Goal: Feedback & Contribution: Leave review/rating

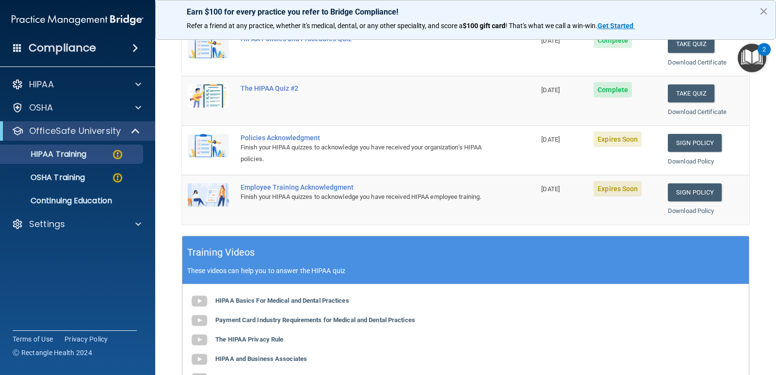
scroll to position [194, 0]
click at [705, 147] on link "Sign Policy" at bounding box center [695, 142] width 54 height 18
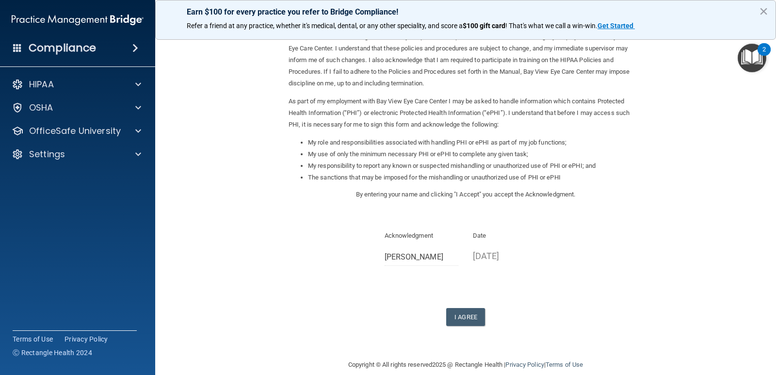
scroll to position [69, 0]
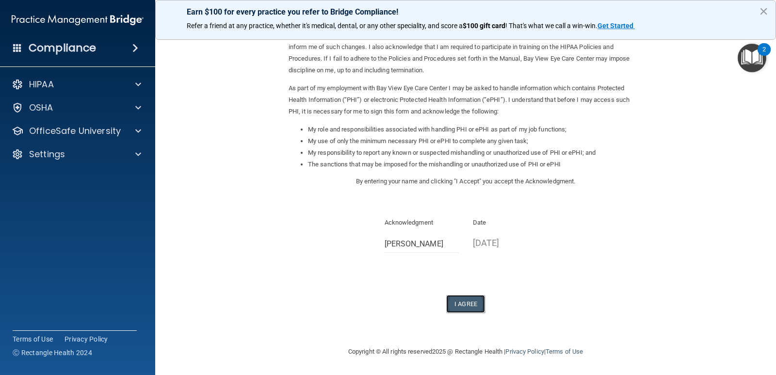
click at [465, 304] on button "I Agree" at bounding box center [465, 304] width 39 height 18
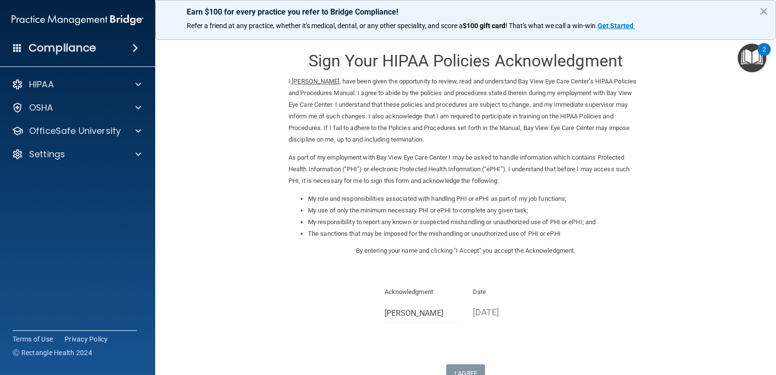
scroll to position [107, 0]
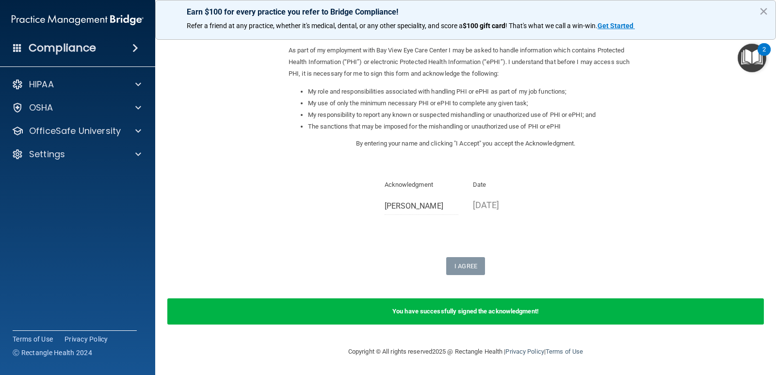
click at [747, 60] on img "Open Resource Center, 2 new notifications" at bounding box center [752, 58] width 29 height 29
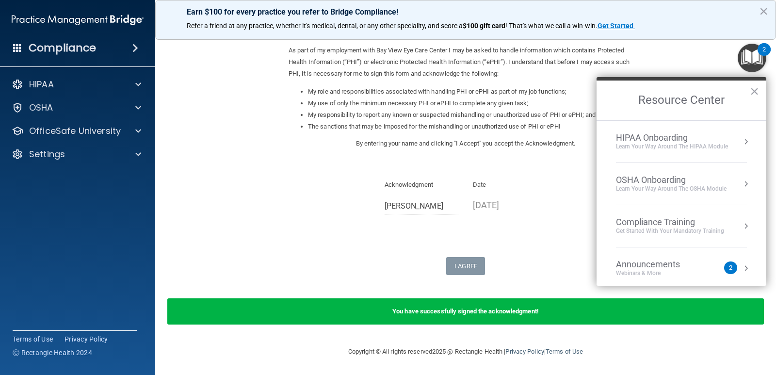
click at [656, 145] on div "Learn Your Way around the HIPAA module" at bounding box center [672, 147] width 112 height 8
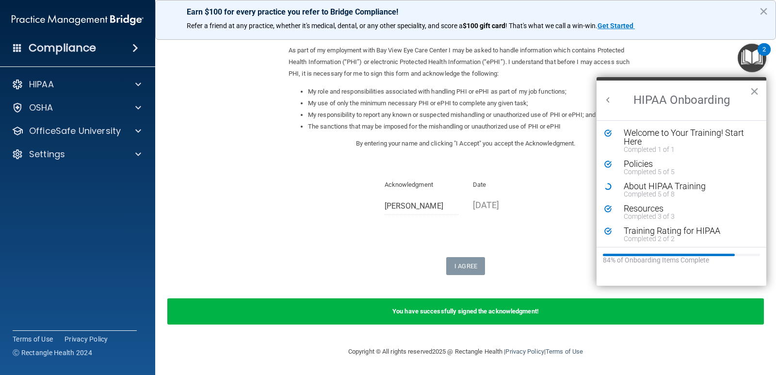
scroll to position [0, 0]
click at [667, 188] on div "About HIPAA Training" at bounding box center [685, 186] width 123 height 9
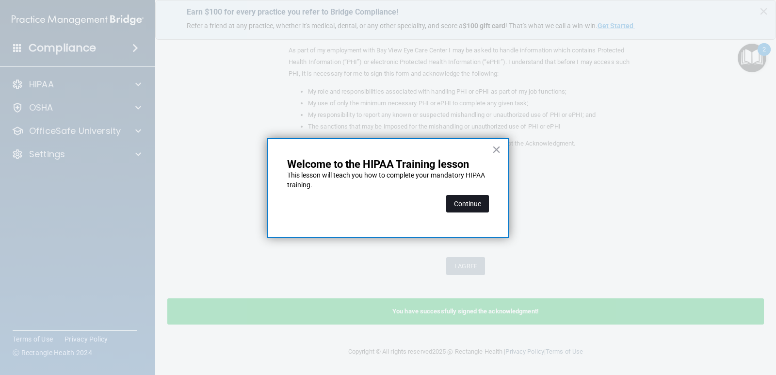
click at [473, 208] on button "Continue" at bounding box center [467, 203] width 43 height 17
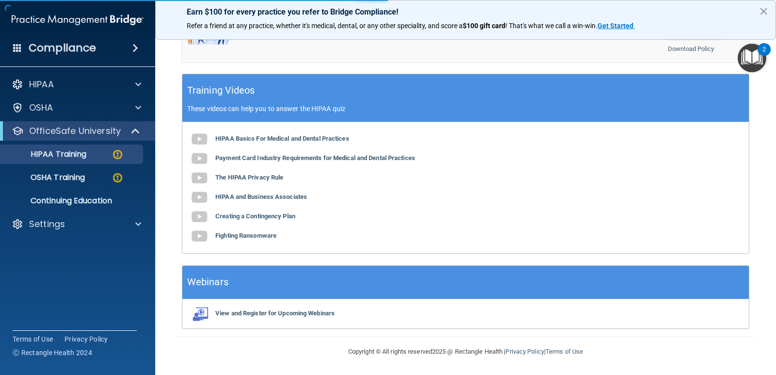
scroll to position [75, 0]
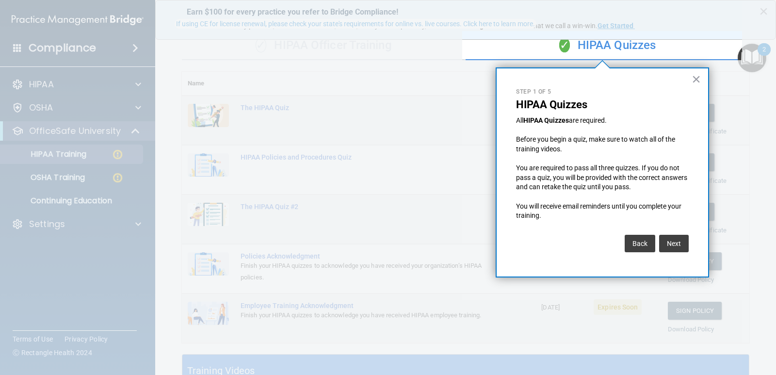
click at [695, 69] on div "× Step 1 of 5 HIPAA Quizzes All HIPAA Quizzes are required. Before you begin a …" at bounding box center [602, 172] width 213 height 210
click at [698, 75] on button "×" at bounding box center [696, 79] width 9 height 16
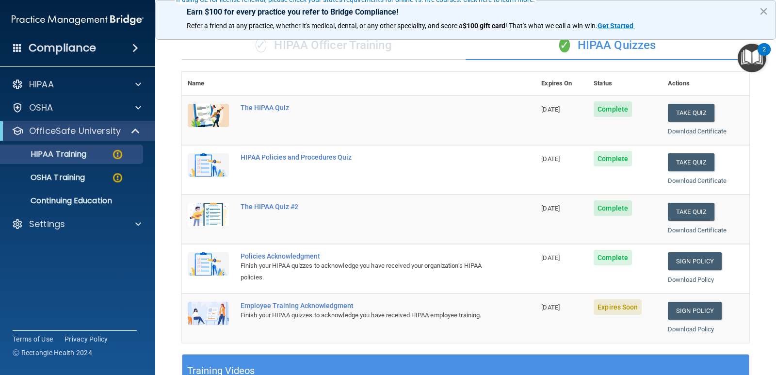
scroll to position [124, 0]
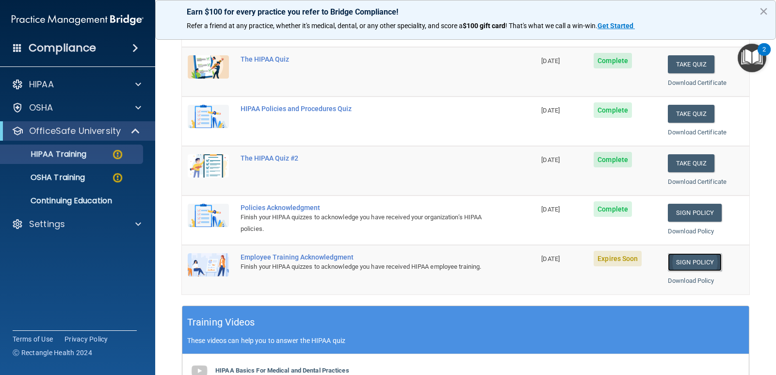
click at [672, 260] on link "Sign Policy" at bounding box center [695, 262] width 54 height 18
click at [685, 259] on link "Sign Policy" at bounding box center [695, 262] width 54 height 18
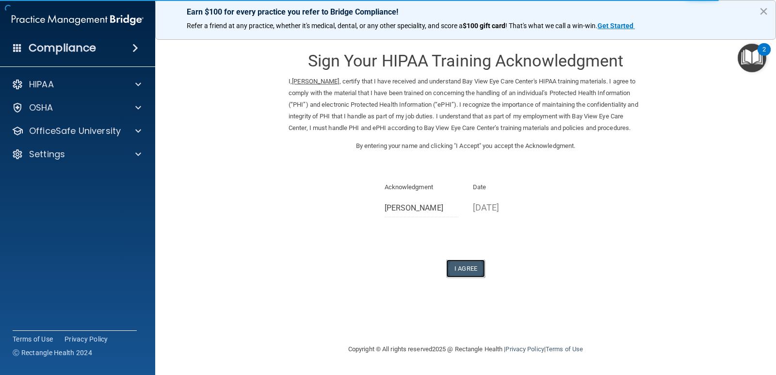
click at [475, 276] on button "I Agree" at bounding box center [465, 269] width 39 height 18
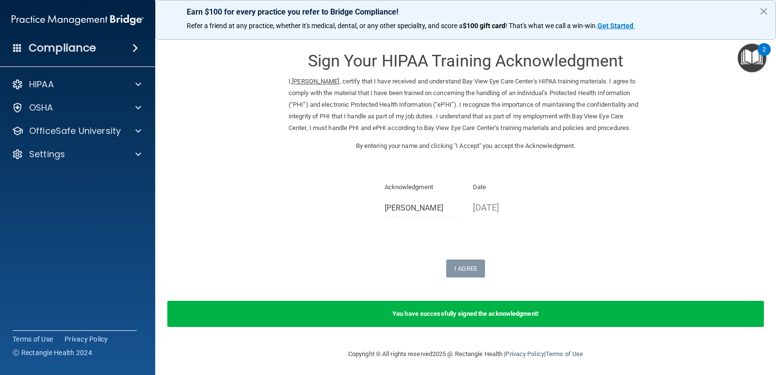
click at [751, 69] on img "Open Resource Center, 2 new notifications" at bounding box center [752, 58] width 29 height 29
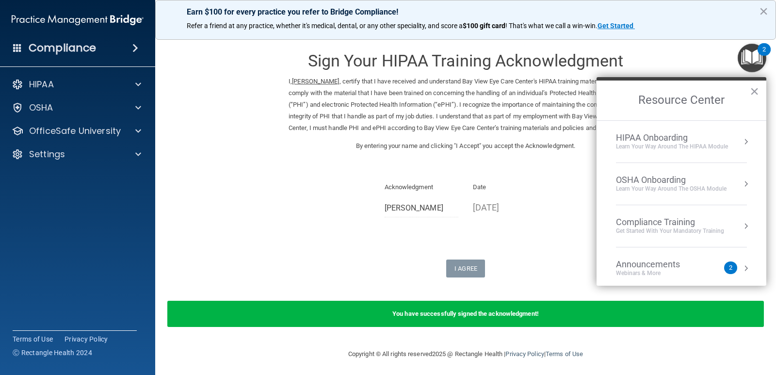
click at [648, 146] on div "Learn Your Way around the HIPAA module" at bounding box center [672, 147] width 112 height 8
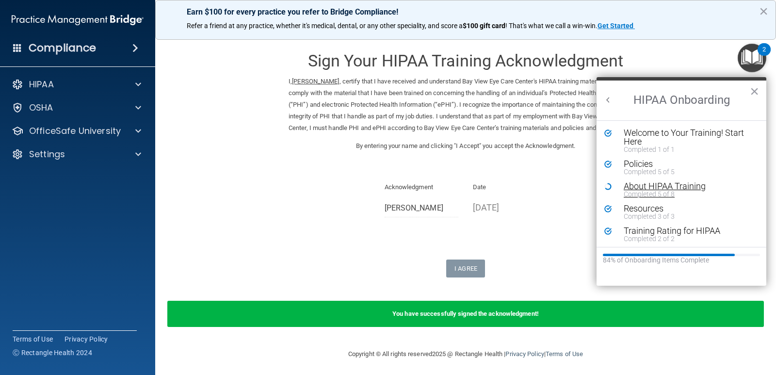
click at [651, 187] on div "About HIPAA Training" at bounding box center [685, 186] width 123 height 9
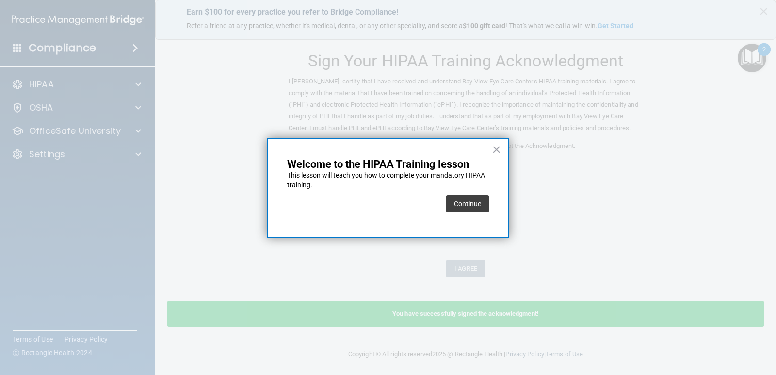
click at [469, 207] on button "Continue" at bounding box center [467, 203] width 43 height 17
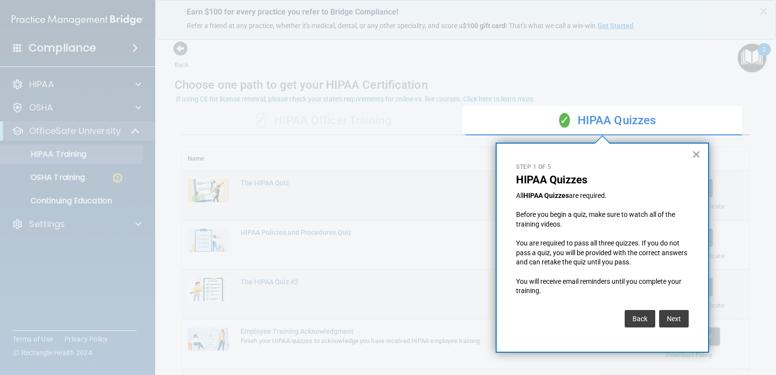
click at [697, 153] on button "×" at bounding box center [696, 154] width 9 height 16
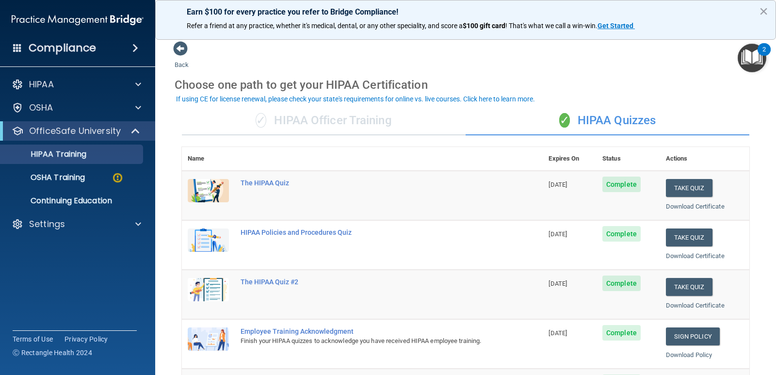
click at [326, 122] on div "✓ HIPAA Officer Training" at bounding box center [324, 120] width 284 height 29
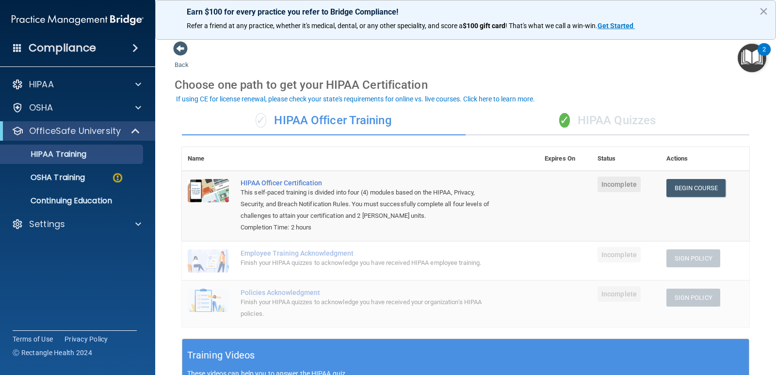
click at [559, 128] on div "✓ HIPAA Quizzes" at bounding box center [608, 120] width 284 height 29
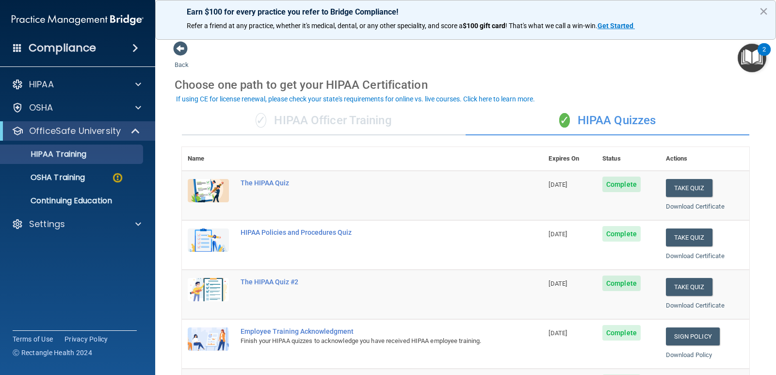
click at [764, 61] on div "2" at bounding box center [764, 55] width 3 height 13
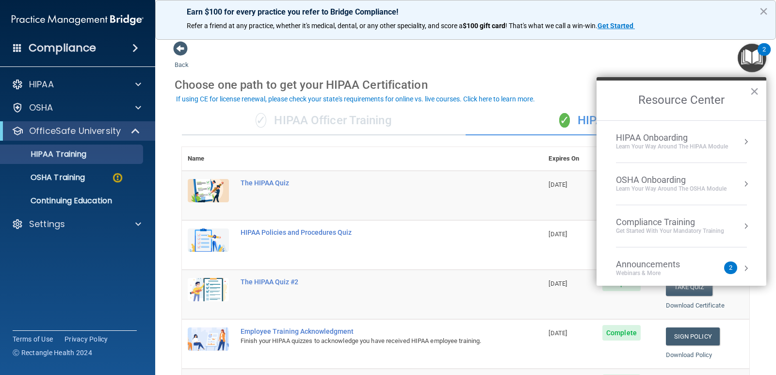
click at [669, 143] on div "Learn Your Way around the HIPAA module" at bounding box center [672, 147] width 112 height 8
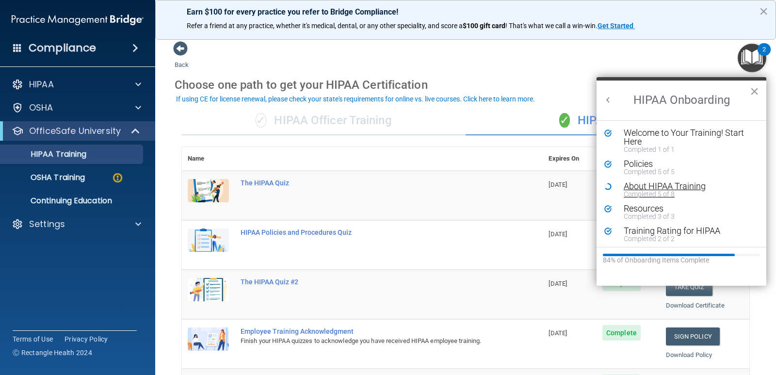
click at [675, 188] on div "About HIPAA Training" at bounding box center [685, 186] width 123 height 9
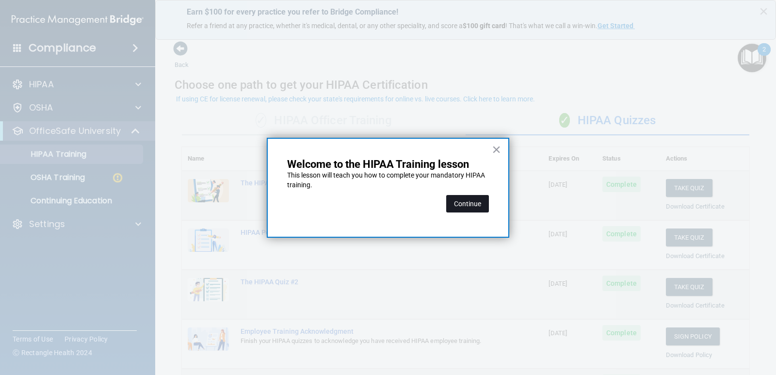
click at [471, 202] on button "Continue" at bounding box center [467, 203] width 43 height 17
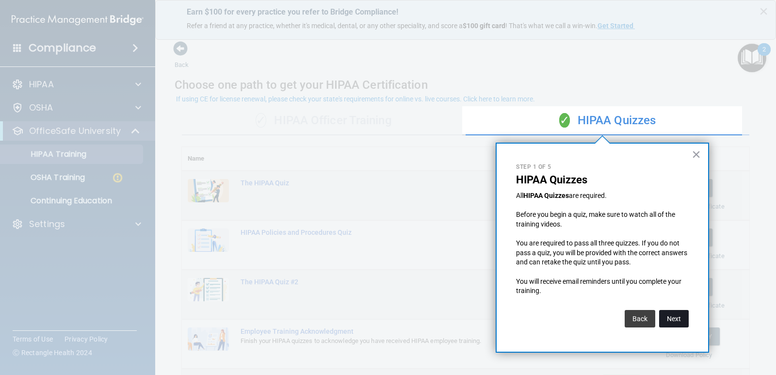
click at [667, 312] on button "Next" at bounding box center [674, 318] width 30 height 17
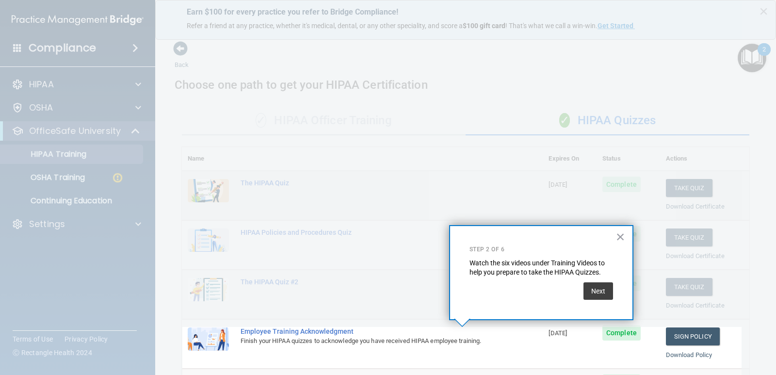
scroll to position [103, 0]
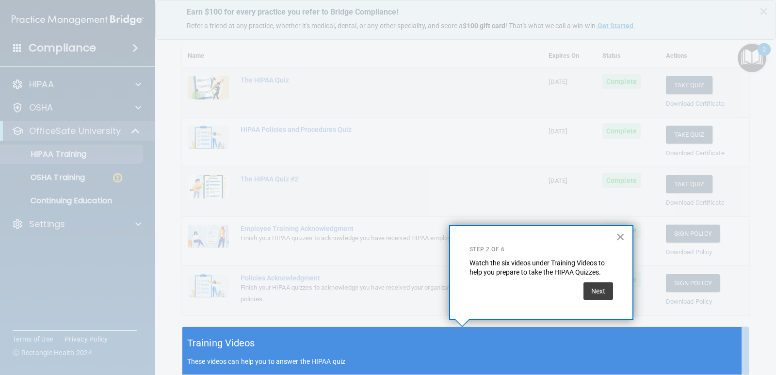
click at [667, 312] on div at bounding box center [461, 163] width 559 height 327
click at [611, 297] on button "Next" at bounding box center [599, 290] width 30 height 17
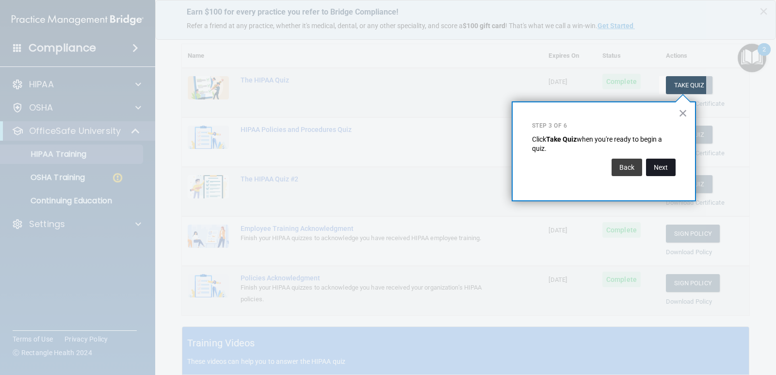
click at [658, 169] on button "Next" at bounding box center [661, 167] width 30 height 17
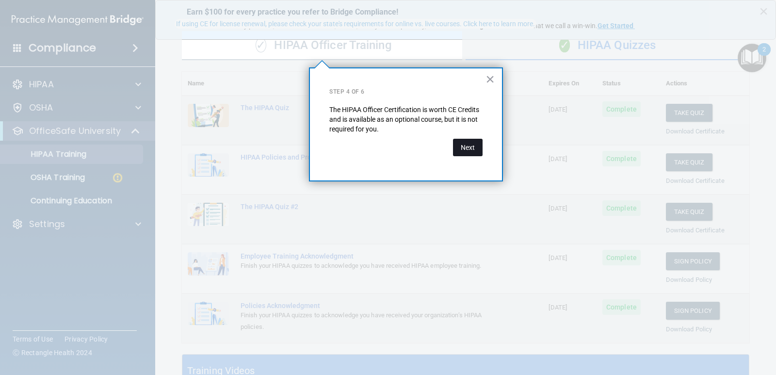
click at [474, 150] on button "Next" at bounding box center [468, 147] width 30 height 17
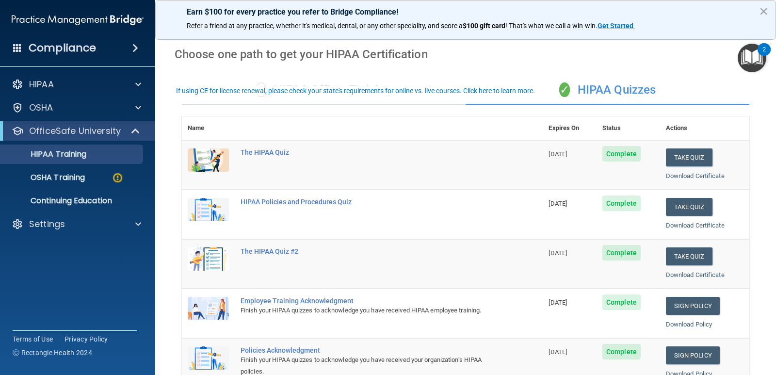
scroll to position [0, 0]
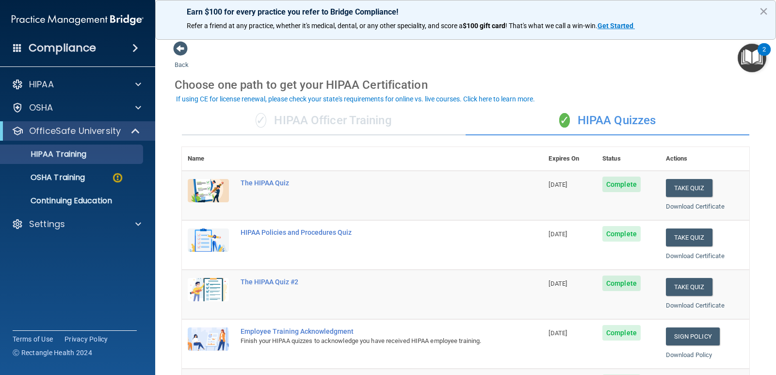
click at [375, 126] on div "✓ HIPAA Officer Training" at bounding box center [324, 120] width 284 height 29
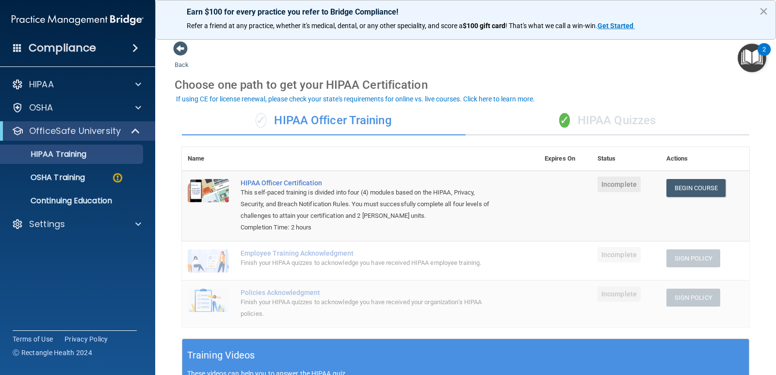
click at [615, 121] on div "✓ HIPAA Quizzes" at bounding box center [608, 120] width 284 height 29
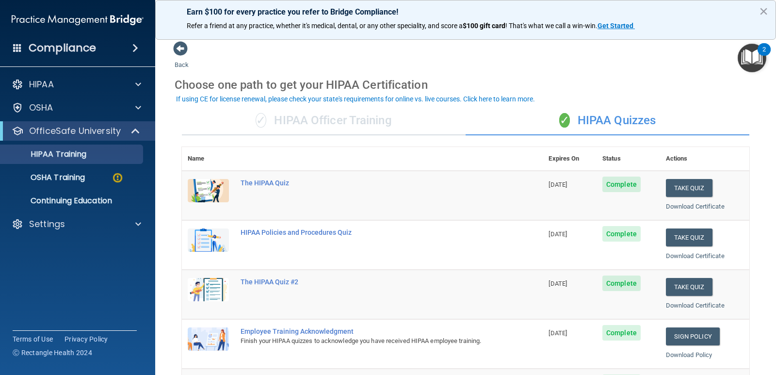
click at [758, 65] on img "Open Resource Center, 2 new notifications" at bounding box center [752, 58] width 29 height 29
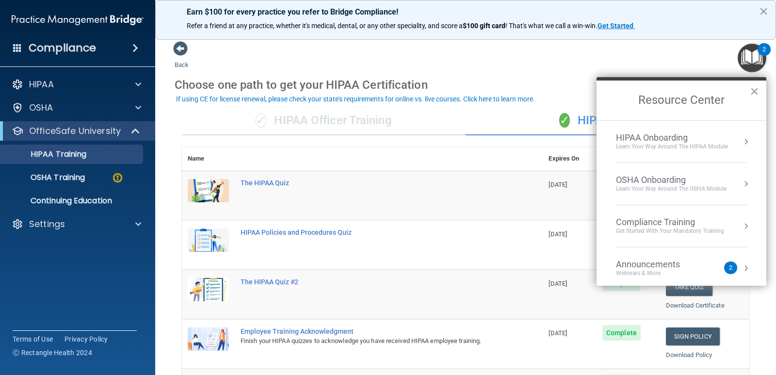
click at [660, 173] on li "OSHA Onboarding Learn your way around the OSHA module" at bounding box center [681, 184] width 131 height 42
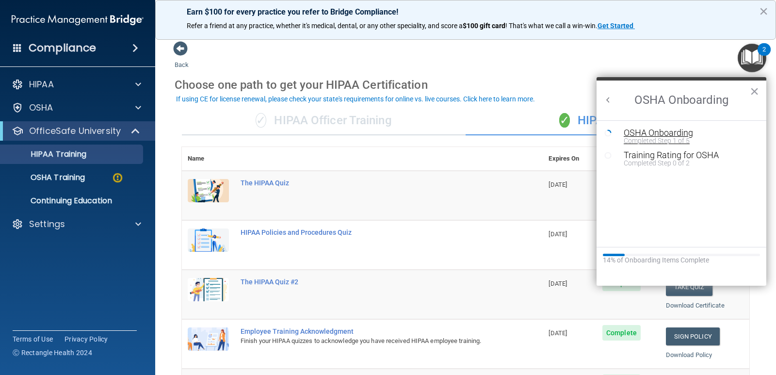
click at [680, 137] on div "Completed Step 1 of 5" at bounding box center [689, 140] width 130 height 7
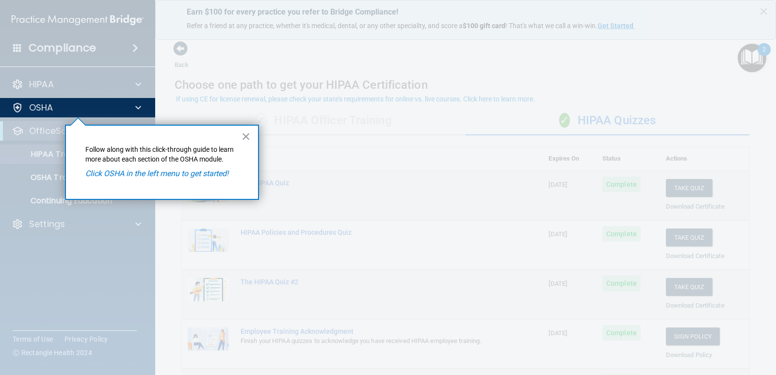
click at [222, 171] on em "Click OSHA in the left menu to get started!" at bounding box center [156, 173] width 143 height 9
click at [92, 116] on div "OSHA" at bounding box center [78, 107] width 156 height 19
click at [242, 135] on button "×" at bounding box center [246, 137] width 9 height 16
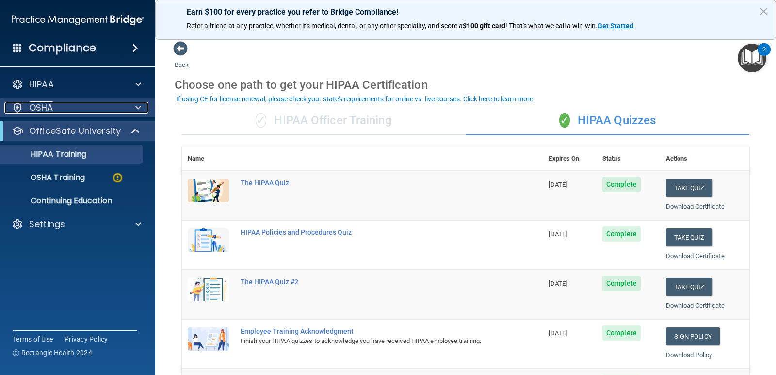
click at [101, 112] on div "OSHA" at bounding box center [64, 108] width 120 height 12
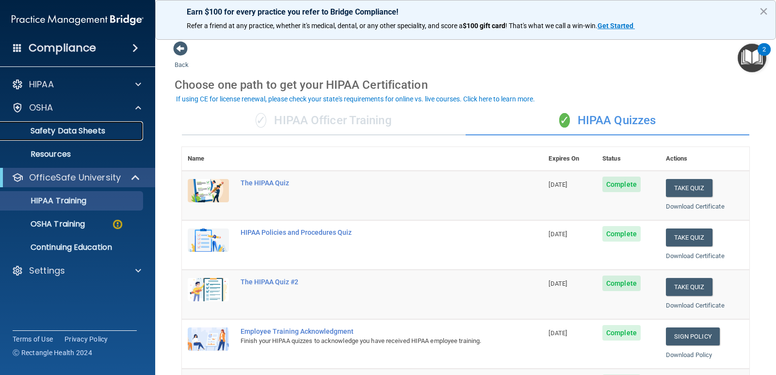
click at [89, 127] on p "Safety Data Sheets" at bounding box center [72, 131] width 132 height 10
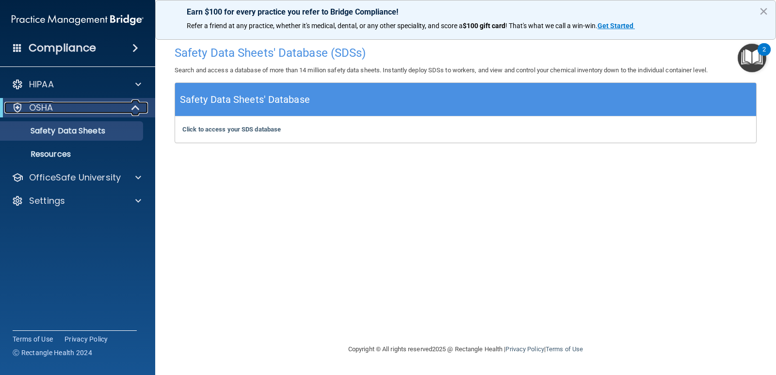
click at [77, 109] on div "OSHA" at bounding box center [64, 108] width 120 height 12
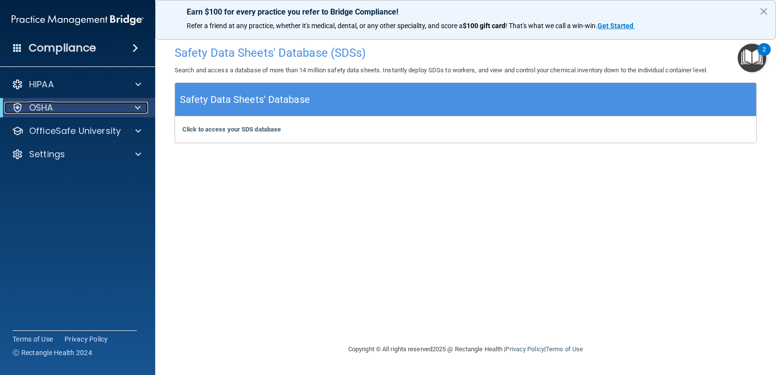
click at [53, 104] on p "OSHA" at bounding box center [41, 108] width 24 height 12
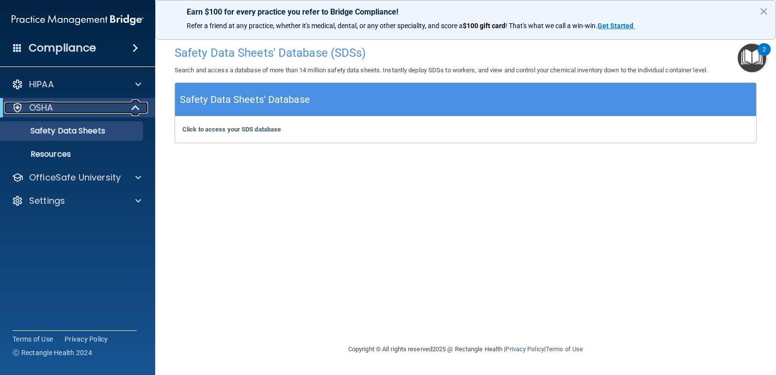
click at [68, 110] on div "OSHA" at bounding box center [64, 108] width 120 height 12
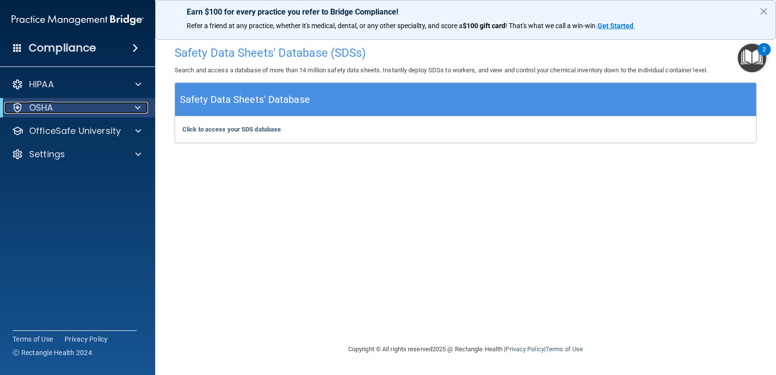
click at [68, 110] on div "OSHA" at bounding box center [64, 108] width 120 height 12
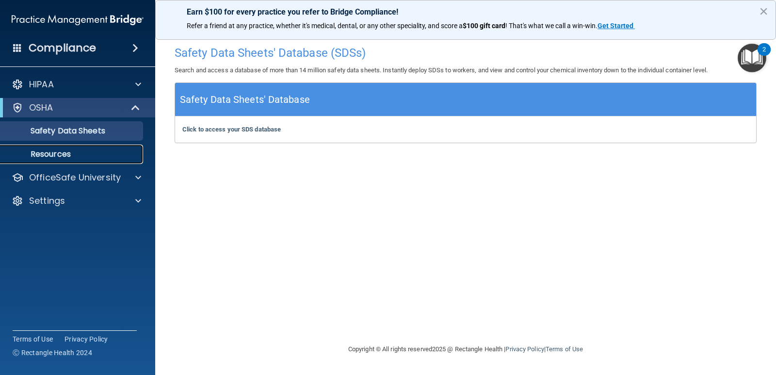
click at [55, 149] on p "Resources" at bounding box center [72, 154] width 132 height 10
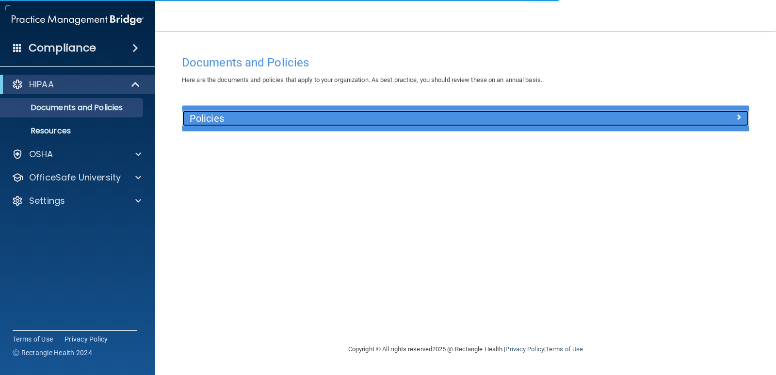
click at [286, 125] on div "Policies" at bounding box center [394, 119] width 425 height 16
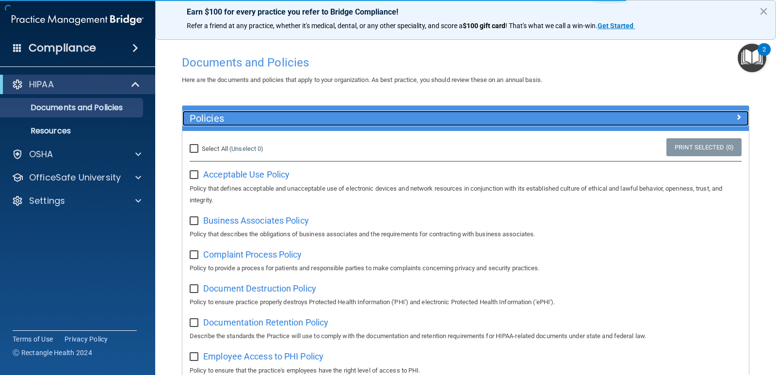
click at [286, 125] on div "Policies" at bounding box center [394, 119] width 425 height 16
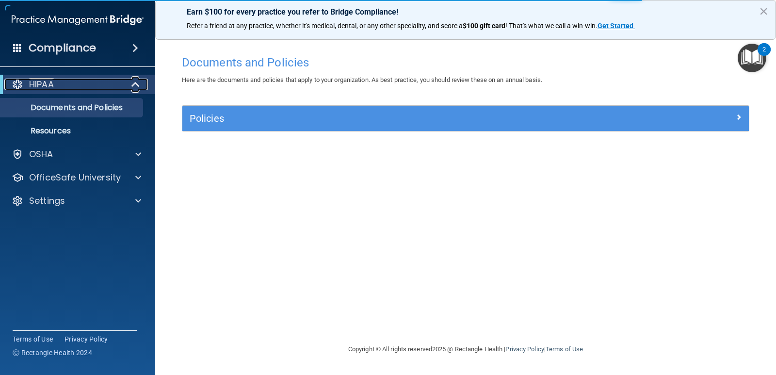
click at [65, 86] on div "HIPAA" at bounding box center [64, 85] width 120 height 12
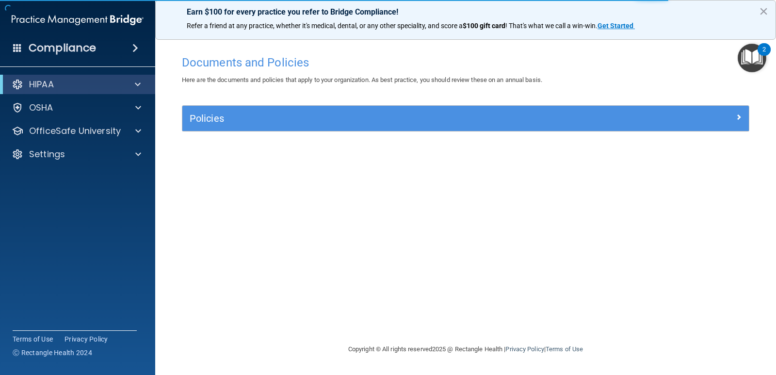
click at [749, 58] on img "Open Resource Center, 2 new notifications" at bounding box center [752, 58] width 29 height 29
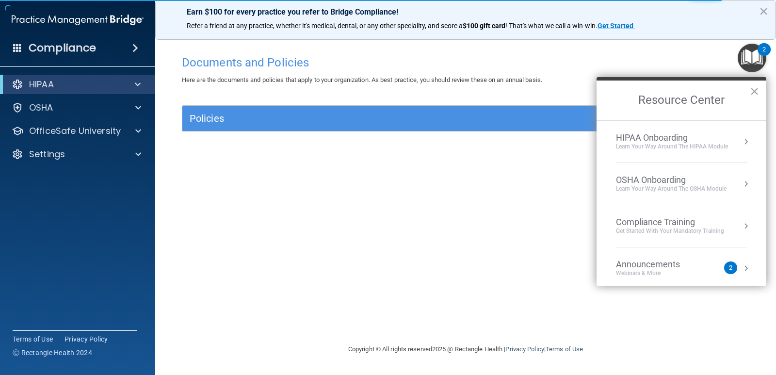
click at [667, 185] on div "Learn your way around the OSHA module" at bounding box center [671, 189] width 111 height 8
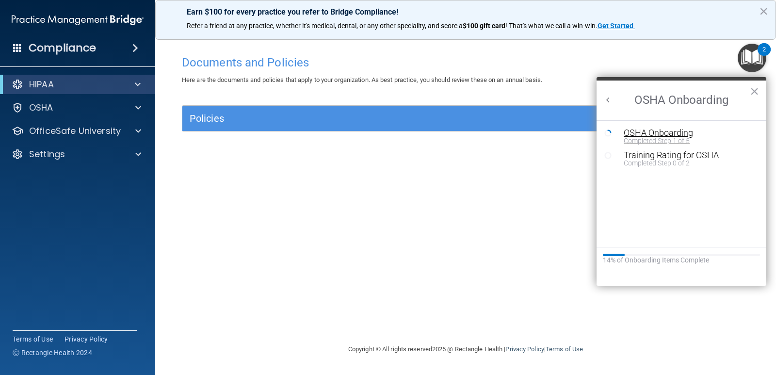
click at [683, 135] on div "OSHA Onboarding" at bounding box center [689, 133] width 130 height 9
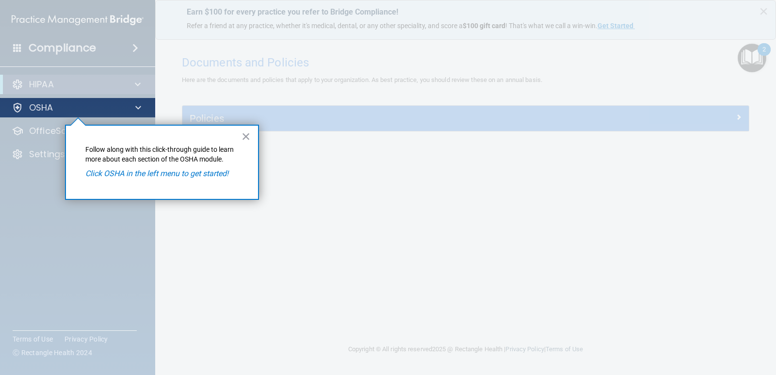
click at [54, 114] on div "OSHA" at bounding box center [78, 107] width 156 height 19
click at [122, 108] on div "OSHA" at bounding box center [64, 108] width 120 height 12
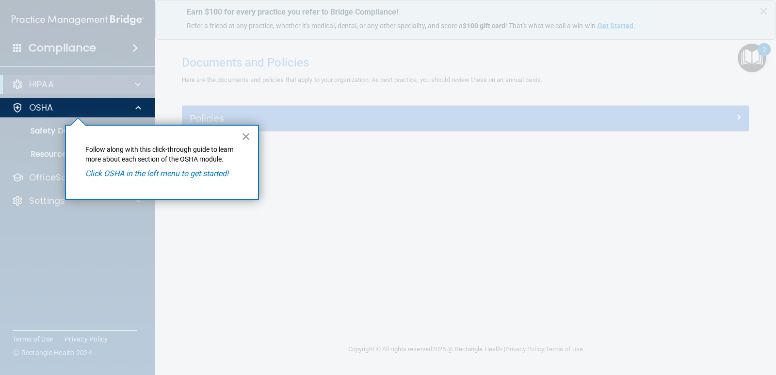
click at [112, 178] on em "Click OSHA in the left menu to get started!" at bounding box center [156, 173] width 143 height 9
click at [11, 108] on div "OSHA" at bounding box center [64, 108] width 120 height 12
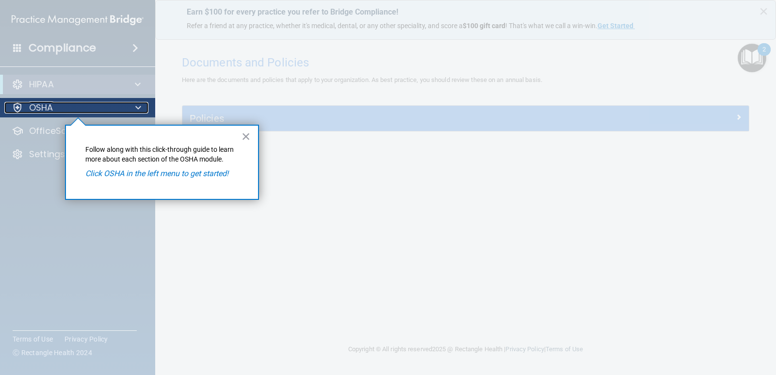
click at [11, 108] on div "OSHA" at bounding box center [64, 108] width 120 height 12
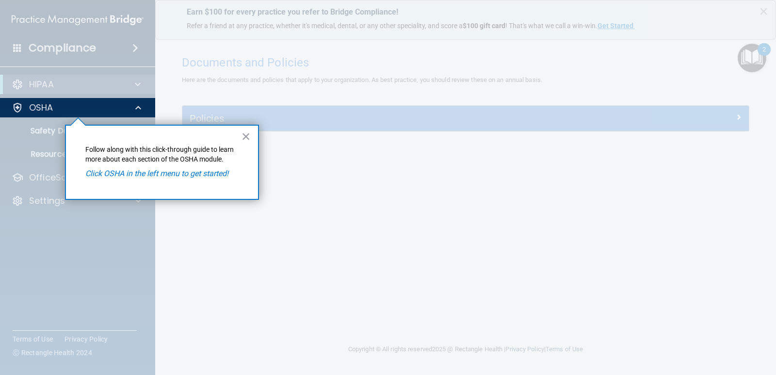
drag, startPoint x: 59, startPoint y: 132, endPoint x: 115, endPoint y: 131, distance: 55.8
click at [59, 132] on div at bounding box center [78, 246] width 156 height 258
click at [242, 135] on button "×" at bounding box center [246, 137] width 9 height 16
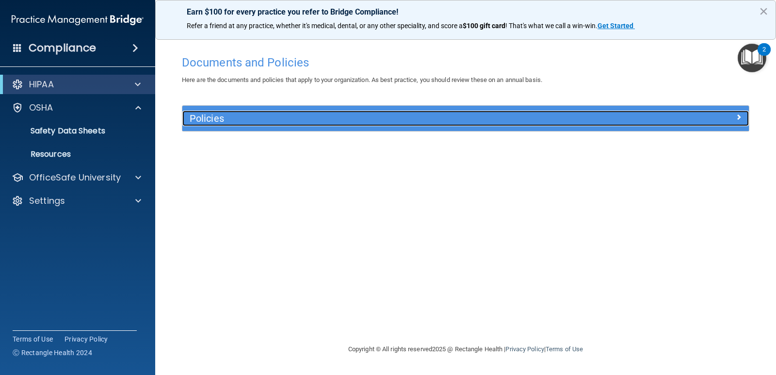
click at [229, 121] on h5 "Policies" at bounding box center [395, 118] width 410 height 11
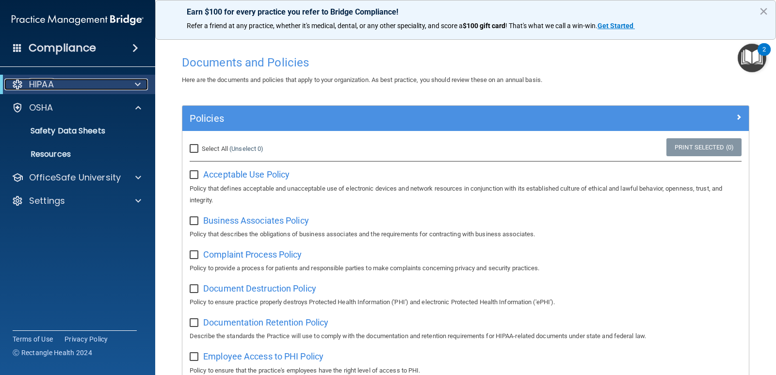
click at [53, 85] on p "HIPAA" at bounding box center [41, 85] width 25 height 12
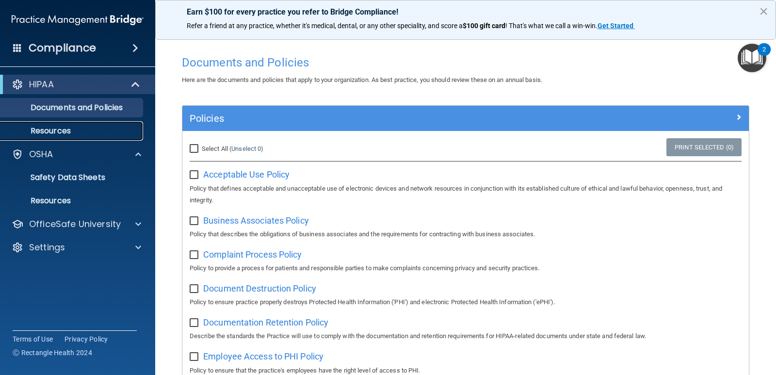
click at [88, 128] on p "Resources" at bounding box center [72, 131] width 132 height 10
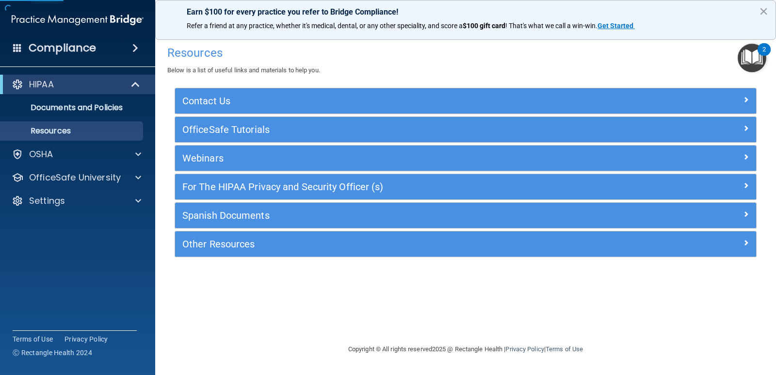
click at [108, 77] on div "HIPAA" at bounding box center [77, 84] width 155 height 19
click at [764, 55] on div "2" at bounding box center [764, 55] width 3 height 13
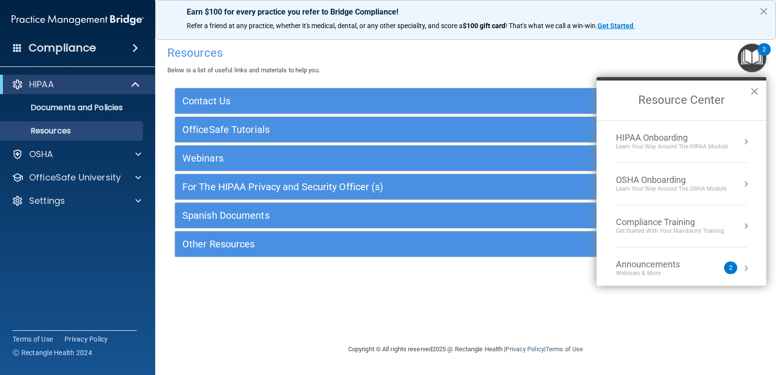
click at [718, 196] on li "OSHA Onboarding Learn your way around the OSHA module" at bounding box center [681, 184] width 131 height 42
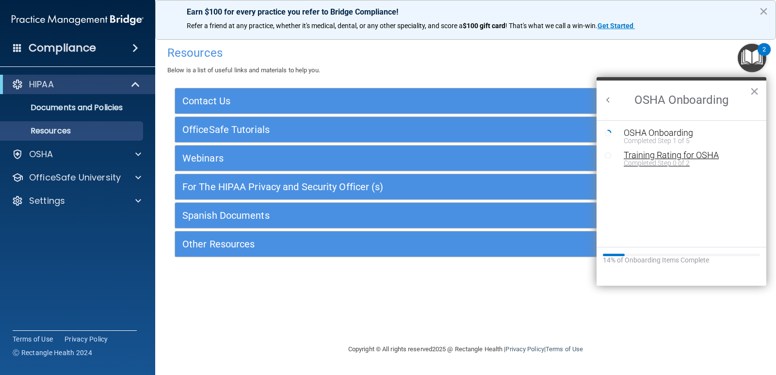
click at [678, 158] on div "Training Rating for OSHA" at bounding box center [689, 155] width 130 height 9
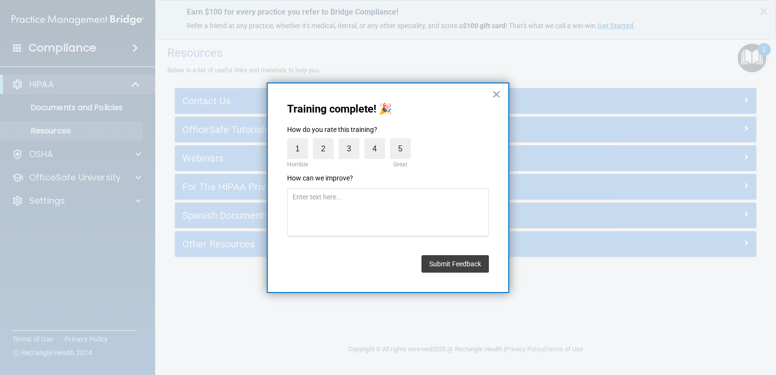
click at [488, 96] on div "Training complete! 🎉 How do you rate this training? 1 Horrible 2 3 4 5 Great Ho…" at bounding box center [388, 187] width 243 height 211
click at [396, 152] on label "5" at bounding box center [400, 148] width 21 height 21
click at [378, 141] on input "5" at bounding box center [378, 141] width 0 height 0
click at [471, 261] on button "Submit Feedback" at bounding box center [455, 263] width 67 height 17
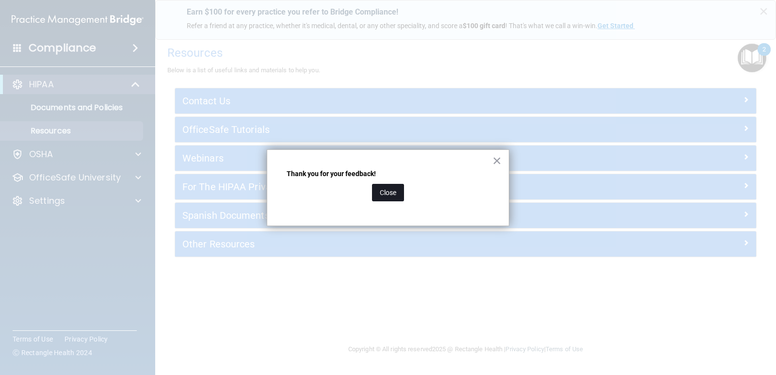
click at [392, 192] on button "Close" at bounding box center [388, 192] width 32 height 17
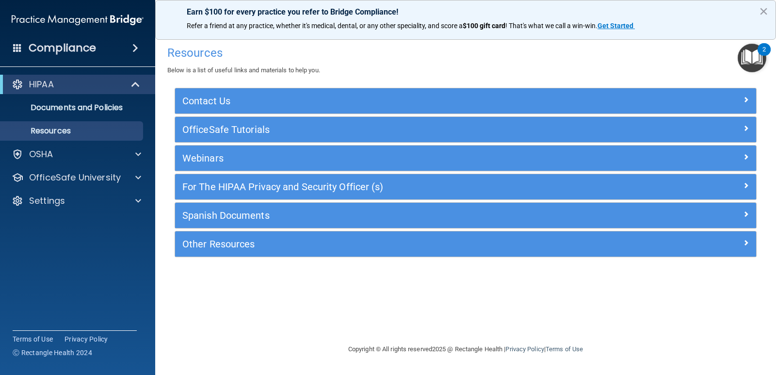
click at [754, 64] on img "Open Resource Center, 2 new notifications" at bounding box center [752, 58] width 29 height 29
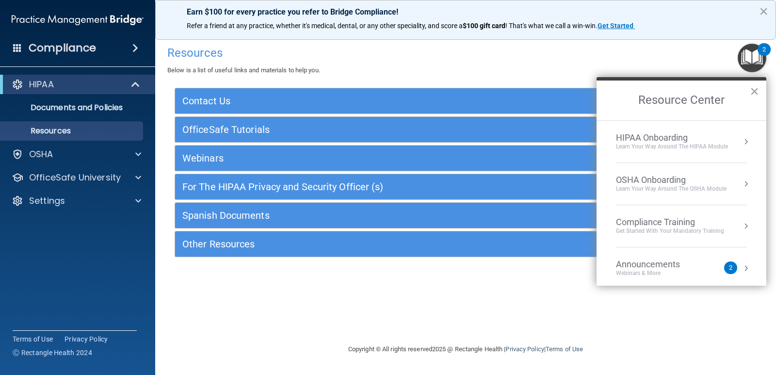
click at [665, 175] on div "OSHA Onboarding" at bounding box center [671, 180] width 111 height 11
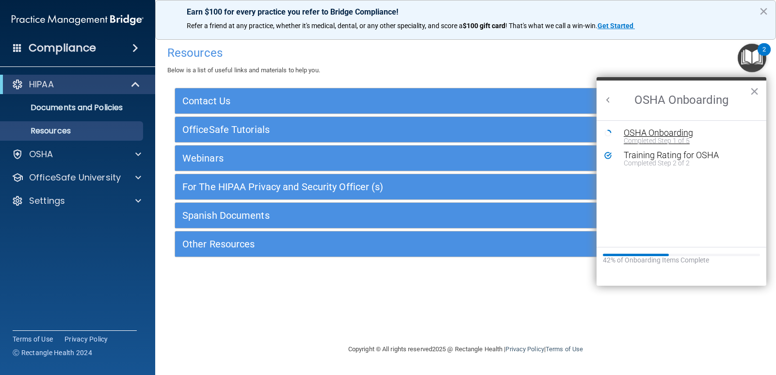
click at [701, 131] on div "OSHA Onboarding" at bounding box center [689, 133] width 130 height 9
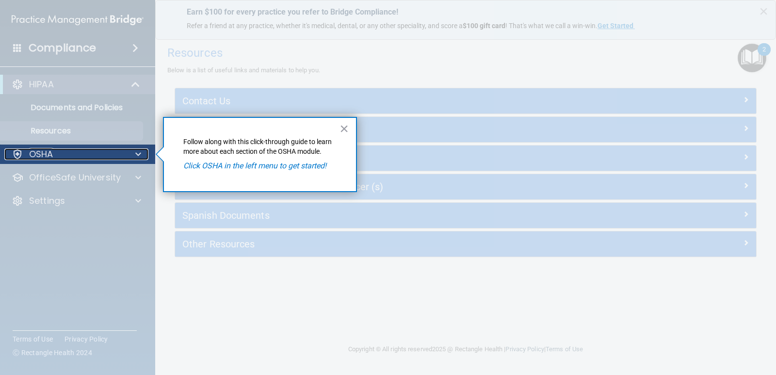
click at [138, 152] on span at bounding box center [138, 154] width 6 height 12
click at [69, 160] on div "OSHA" at bounding box center [64, 154] width 120 height 12
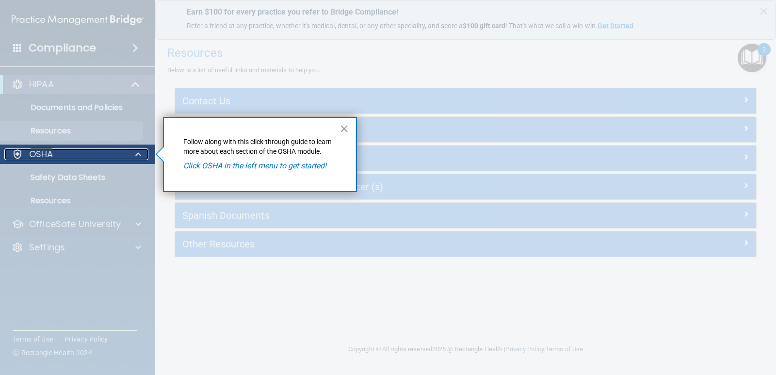
click at [69, 160] on div "OSHA" at bounding box center [64, 154] width 120 height 12
click at [20, 153] on div at bounding box center [18, 154] width 12 height 12
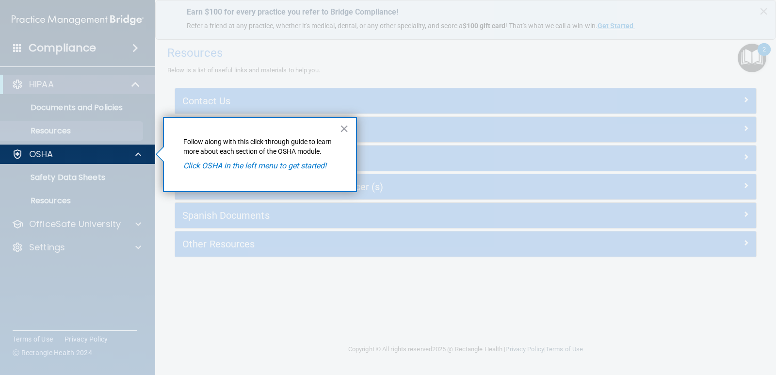
drag, startPoint x: 236, startPoint y: 156, endPoint x: 233, endPoint y: 167, distance: 12.0
click at [237, 160] on div "× Follow along with this click-through guide to learn more about each section o…" at bounding box center [260, 154] width 194 height 75
click at [233, 167] on em "Click OSHA in the left menu to get started!" at bounding box center [254, 165] width 143 height 9
click at [276, 164] on em "Click OSHA in the left menu to get started!" at bounding box center [254, 165] width 143 height 9
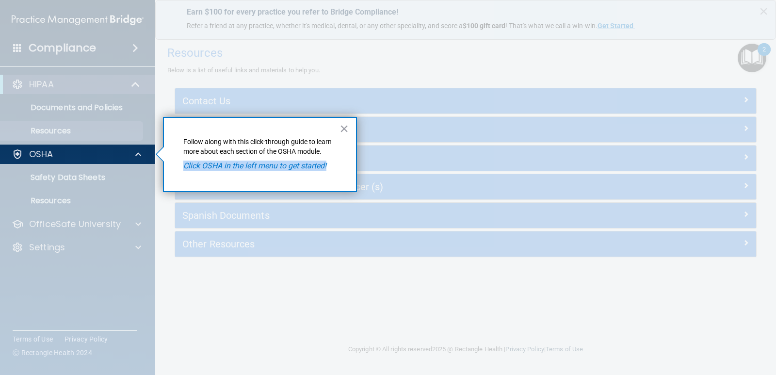
click at [276, 164] on em "Click OSHA in the left menu to get started!" at bounding box center [254, 165] width 143 height 9
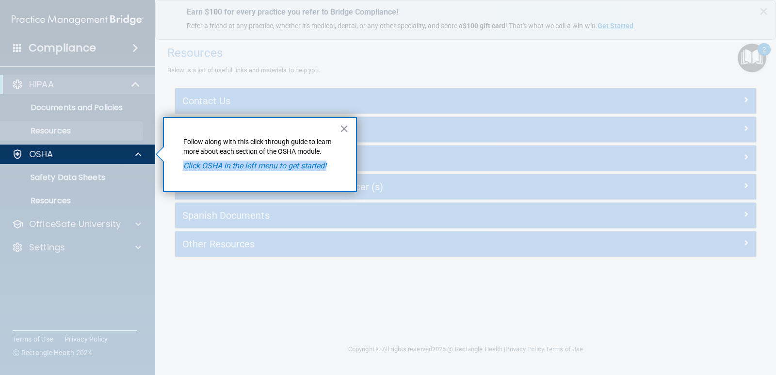
click at [276, 164] on em "Click OSHA in the left menu to get started!" at bounding box center [254, 165] width 143 height 9
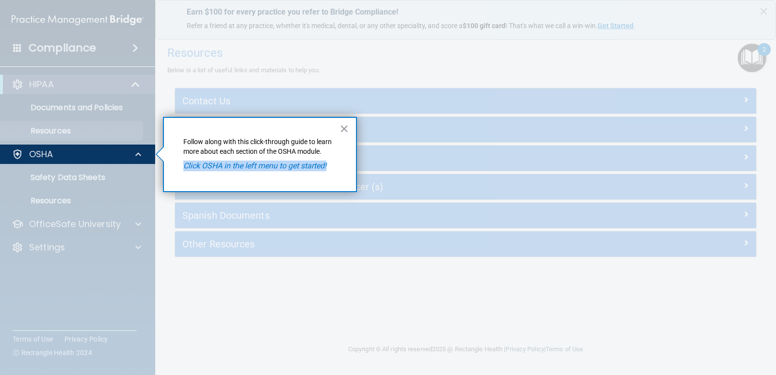
click at [276, 164] on em "Click OSHA in the left menu to get started!" at bounding box center [254, 165] width 143 height 9
click at [498, 86] on div at bounding box center [466, 187] width 620 height 375
click at [772, 52] on div at bounding box center [466, 187] width 620 height 375
click at [341, 128] on button "×" at bounding box center [344, 129] width 9 height 16
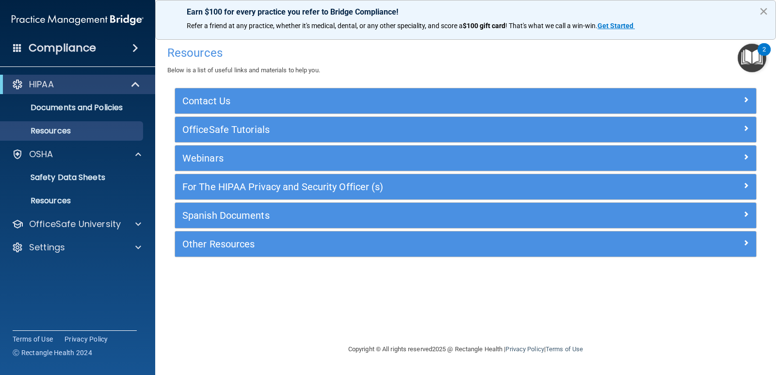
click at [765, 8] on button "×" at bounding box center [763, 11] width 9 height 16
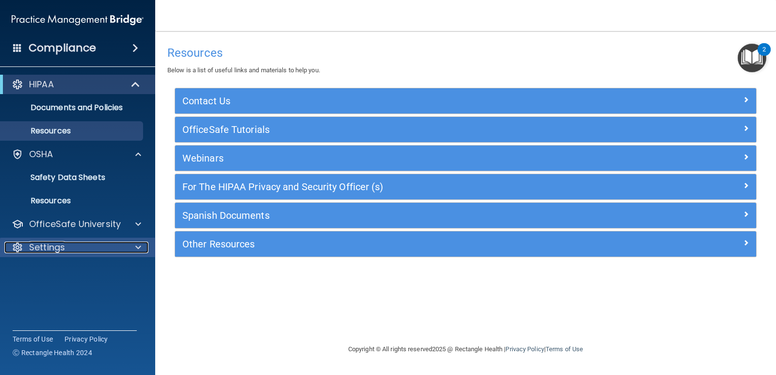
click at [81, 243] on div "Settings" at bounding box center [64, 248] width 120 height 12
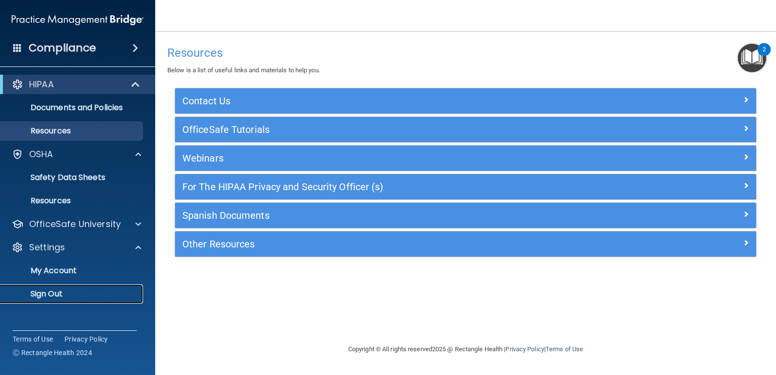
click at [57, 297] on p "Sign Out" at bounding box center [72, 294] width 132 height 10
